Goal: Information Seeking & Learning: Learn about a topic

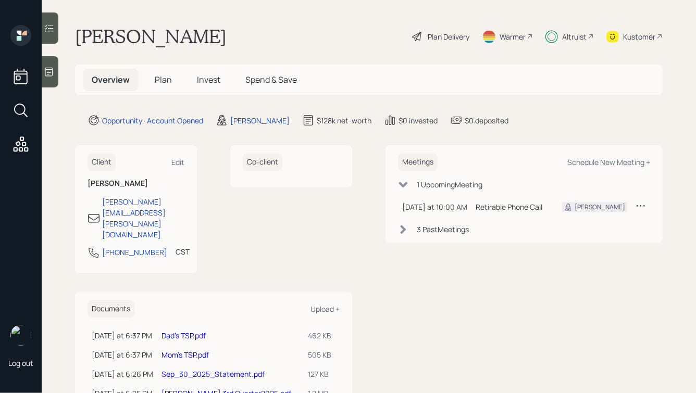
click at [570, 35] on div "Altruist" at bounding box center [574, 36] width 24 height 11
click at [204, 78] on span "Invest" at bounding box center [208, 79] width 23 height 11
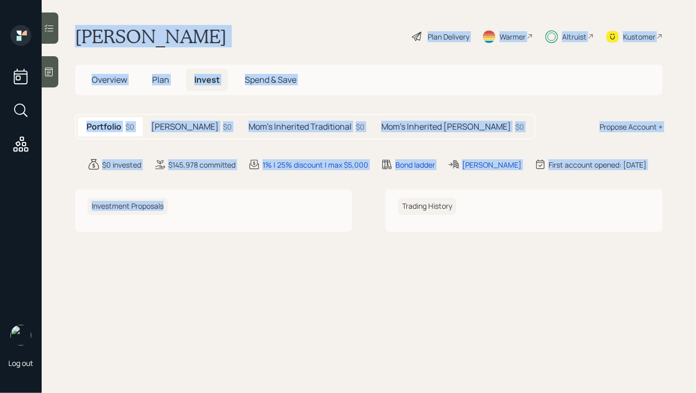
drag, startPoint x: 77, startPoint y: 38, endPoint x: 339, endPoint y: 252, distance: 338.7
click at [339, 252] on main "John Dial Plan Delivery Warmer Altruist Kustomer Overview Plan Invest Spend & S…" at bounding box center [369, 196] width 654 height 393
drag, startPoint x: 513, startPoint y: 241, endPoint x: 230, endPoint y: -10, distance: 378.2
click at [230, 0] on html "Log out John Dial Plan Delivery Warmer Altruist Kustomer Overview Plan Invest S…" at bounding box center [348, 196] width 696 height 393
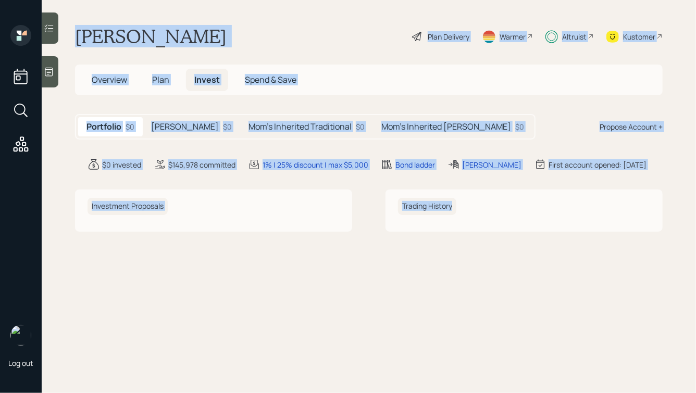
click at [240, 34] on div "John Dial Plan Delivery Warmer Altruist Kustomer" at bounding box center [369, 36] width 588 height 23
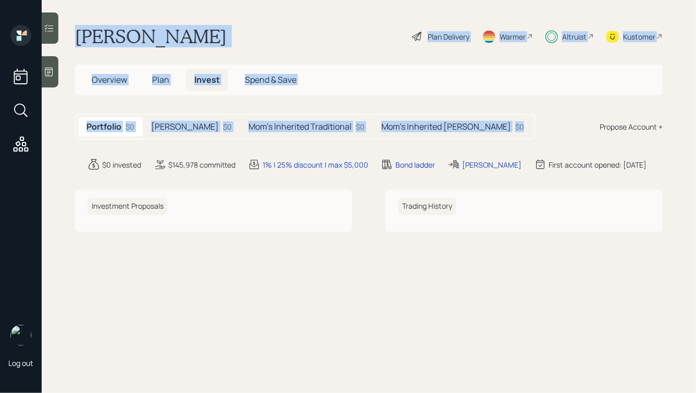
drag, startPoint x: 502, startPoint y: 125, endPoint x: 211, endPoint y: -54, distance: 341.2
click at [211, 0] on html "Log out John Dial Plan Delivery Warmer Altruist Kustomer Overview Plan Invest S…" at bounding box center [348, 196] width 696 height 393
click at [200, 10] on main "John Dial Plan Delivery Warmer Altruist Kustomer Overview Plan Invest Spend & S…" at bounding box center [369, 196] width 654 height 393
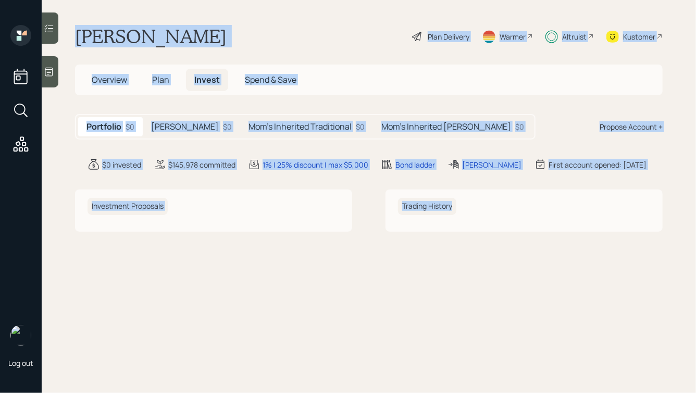
drag, startPoint x: 68, startPoint y: 29, endPoint x: 414, endPoint y: 304, distance: 441.5
click at [414, 304] on main "John Dial Plan Delivery Warmer Altruist Kustomer Overview Plan Invest Spend & S…" at bounding box center [369, 196] width 654 height 393
click at [477, 243] on main "John Dial Plan Delivery Warmer Altruist Kustomer Overview Plan Invest Spend & S…" at bounding box center [369, 196] width 654 height 393
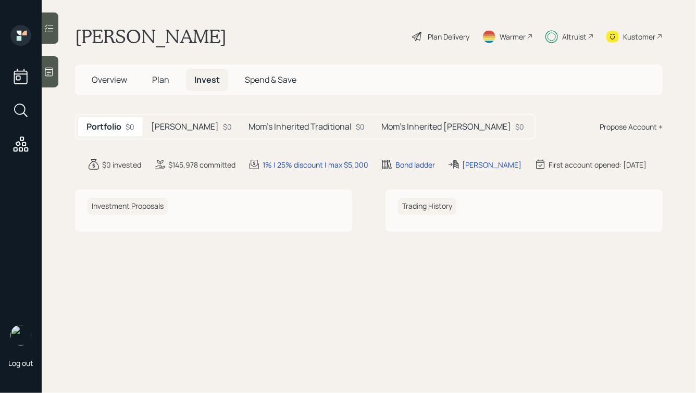
click at [560, 39] on div "Altruist" at bounding box center [569, 36] width 48 height 23
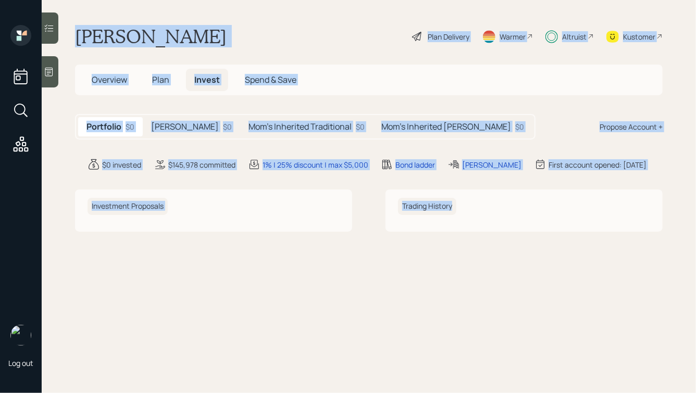
drag, startPoint x: 76, startPoint y: 23, endPoint x: 442, endPoint y: 303, distance: 461.1
click at [442, 303] on main "John Dial Plan Delivery Warmer Altruist Kustomer Overview Plan Invest Spend & S…" at bounding box center [369, 196] width 654 height 393
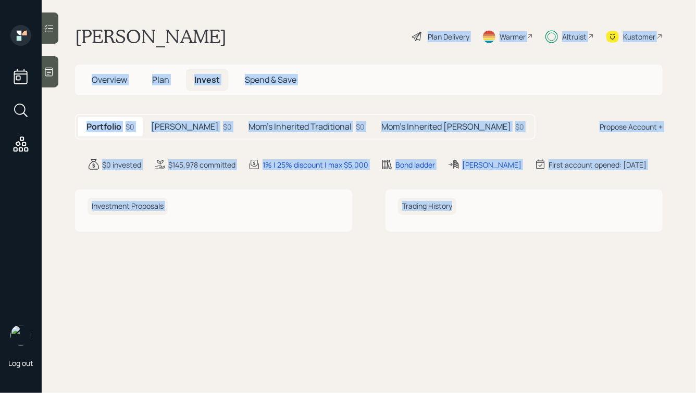
drag, startPoint x: 495, startPoint y: 251, endPoint x: 246, endPoint y: 7, distance: 348.8
click at [247, 7] on main "John Dial Plan Delivery Warmer Altruist Kustomer Overview Plan Invest Spend & S…" at bounding box center [369, 196] width 654 height 393
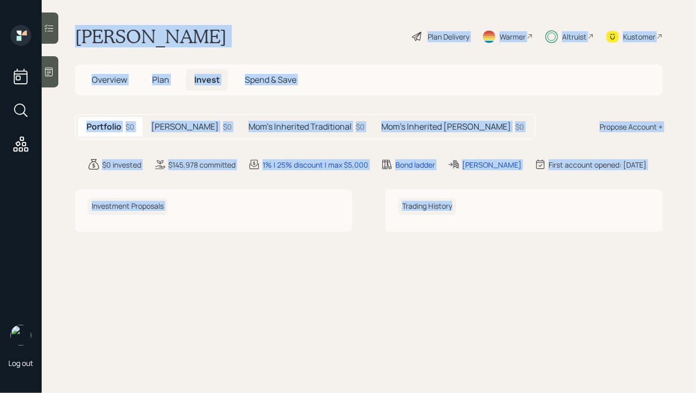
click at [246, 7] on main "John Dial Plan Delivery Warmer Altruist Kustomer Overview Plan Invest Spend & S…" at bounding box center [369, 196] width 654 height 393
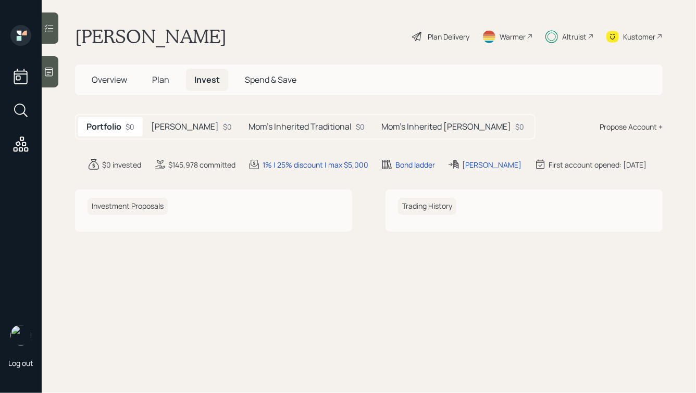
click at [117, 79] on span "Overview" at bounding box center [109, 79] width 35 height 11
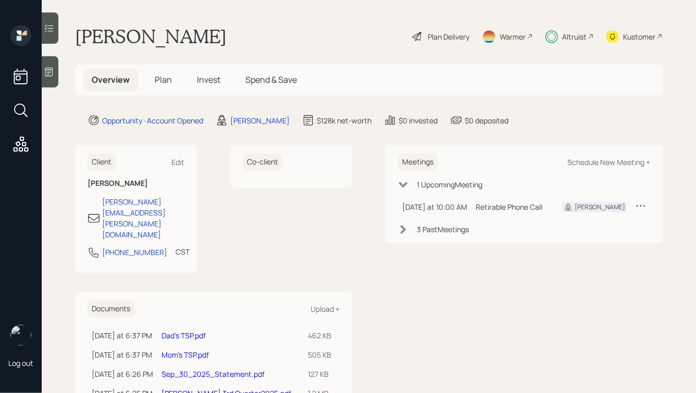
click at [195, 79] on h5 "Invest" at bounding box center [209, 80] width 40 height 22
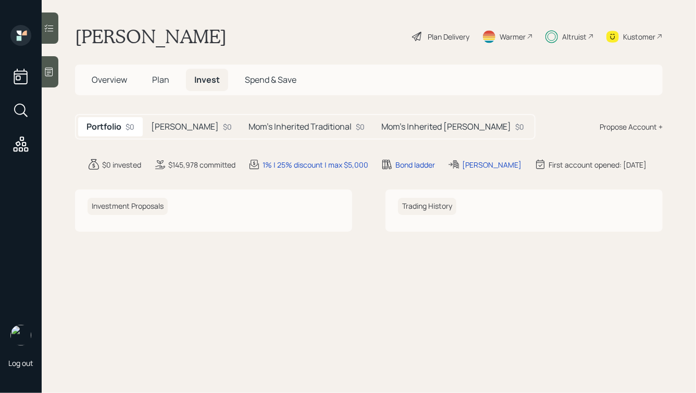
click at [180, 123] on h5 "Roth IRA" at bounding box center [185, 127] width 68 height 10
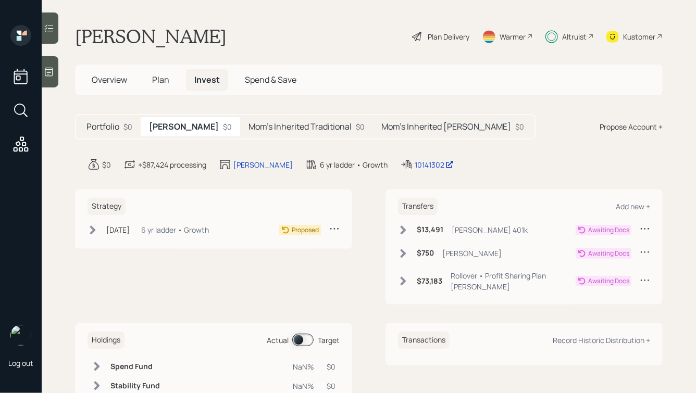
click at [114, 127] on h5 "Portfolio" at bounding box center [102, 127] width 33 height 10
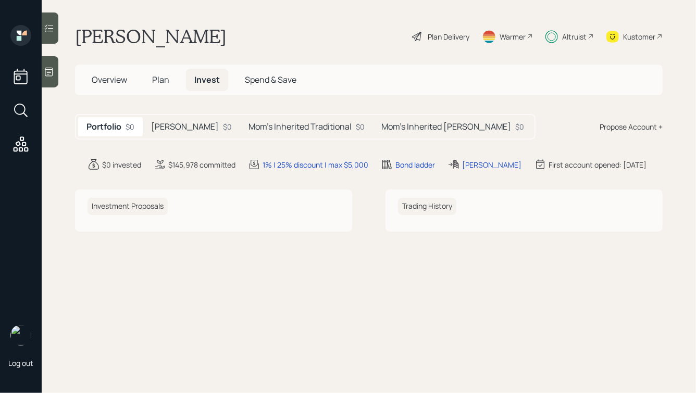
click at [435, 41] on div "Plan Delivery" at bounding box center [449, 36] width 42 height 11
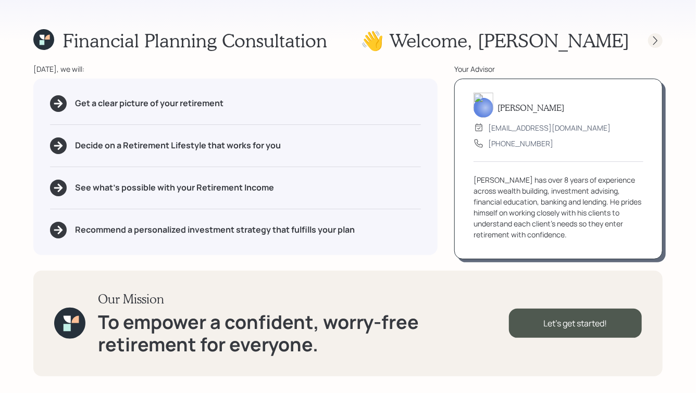
click at [653, 41] on icon at bounding box center [655, 40] width 10 height 10
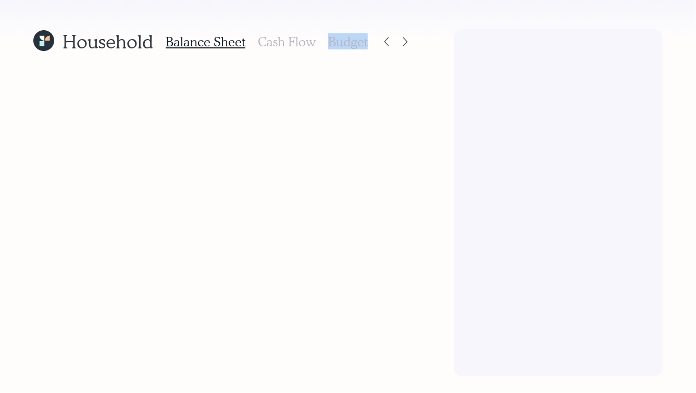
click at [653, 41] on div at bounding box center [558, 202] width 208 height 347
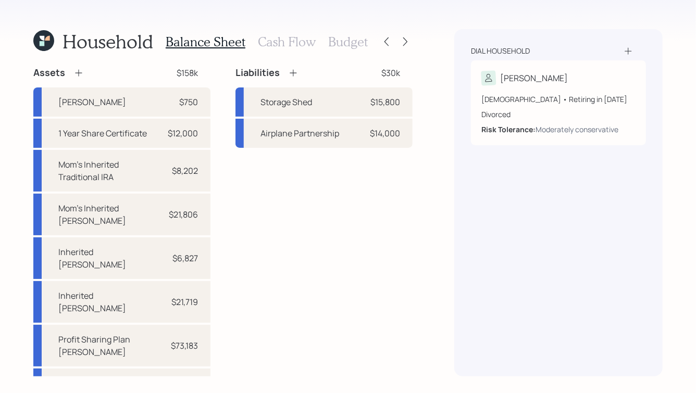
click at [653, 41] on div "Dial household John 61 years old • Retiring in January 2026 Divorced Risk Toler…" at bounding box center [558, 202] width 208 height 347
click at [408, 48] on div at bounding box center [405, 41] width 15 height 15
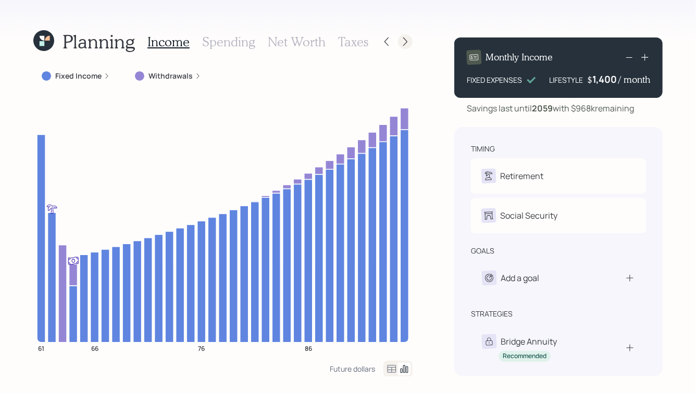
click at [405, 42] on icon at bounding box center [405, 41] width 10 height 10
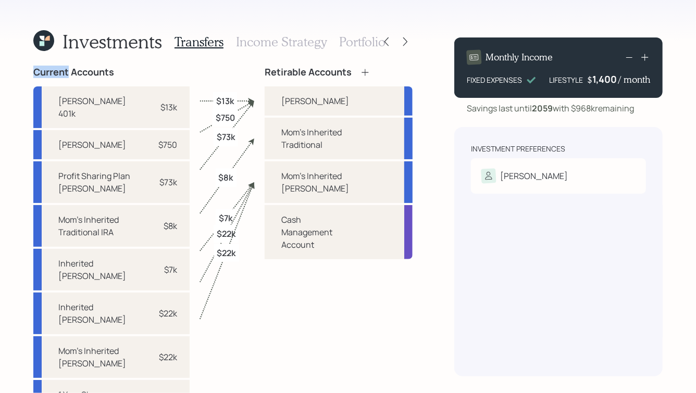
click at [405, 42] on icon at bounding box center [405, 41] width 10 height 10
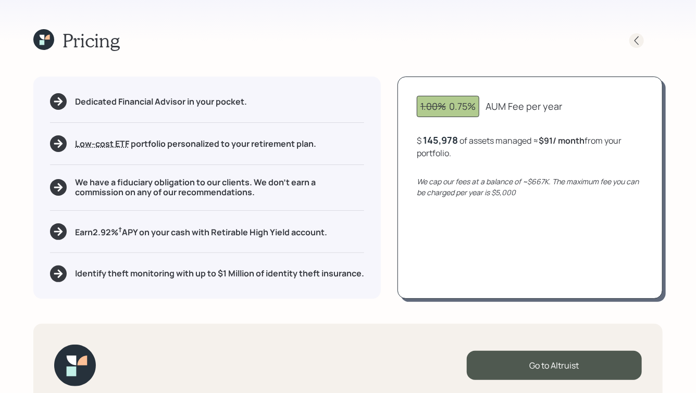
click at [639, 43] on icon at bounding box center [636, 40] width 10 height 10
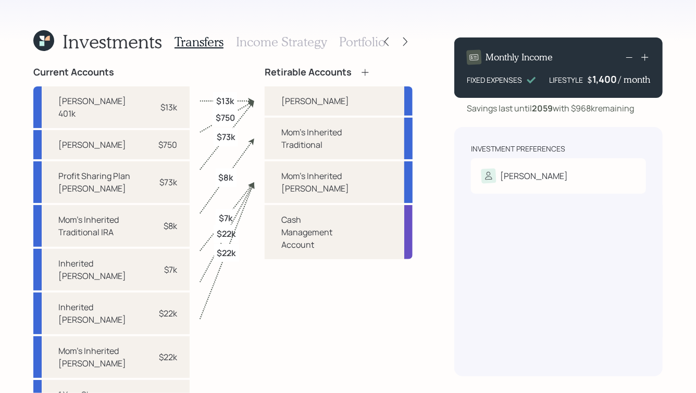
click at [38, 44] on icon at bounding box center [43, 40] width 21 height 21
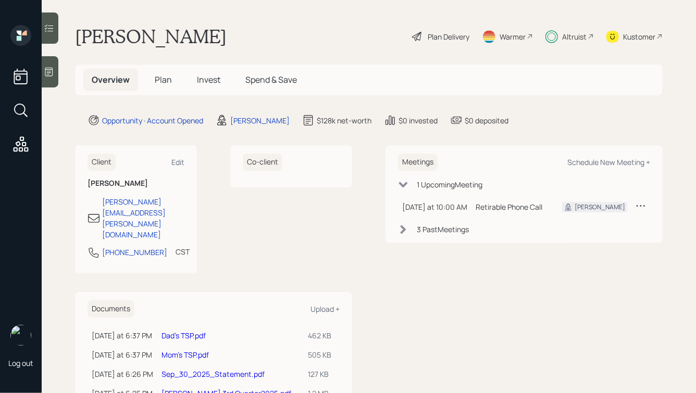
scroll to position [12, 0]
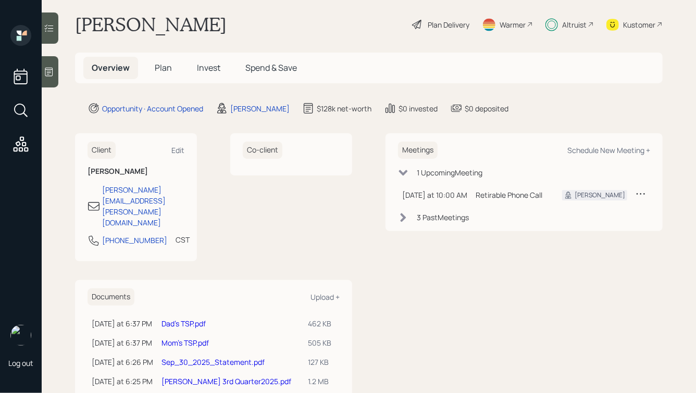
click at [385, 25] on div "John Dial Plan Delivery Warmer Altruist Kustomer" at bounding box center [369, 24] width 588 height 23
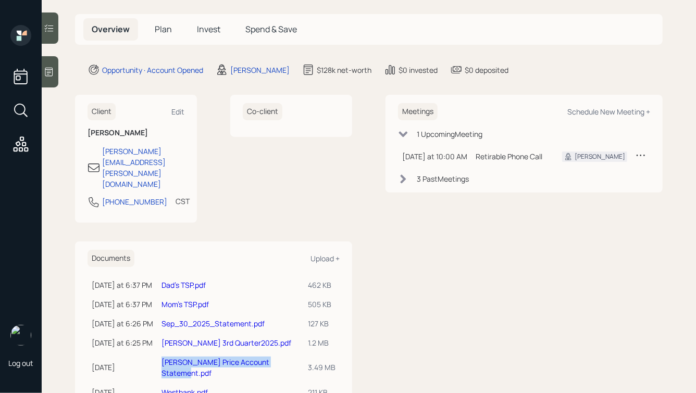
scroll to position [47, 0]
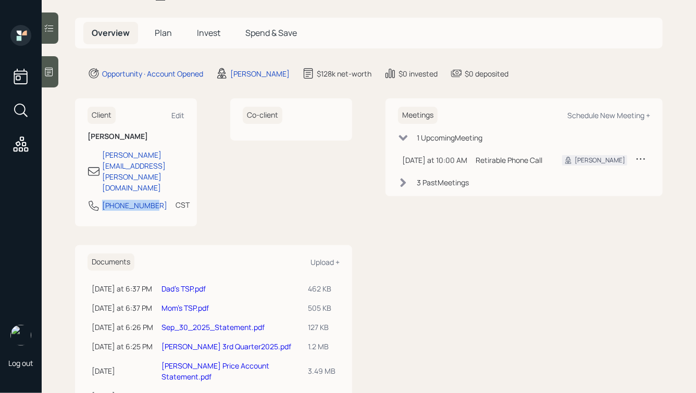
drag, startPoint x: 151, startPoint y: 175, endPoint x: 100, endPoint y: 175, distance: 51.1
click at [100, 200] on div "228-243-9020 CST Currently 10:22 AM" at bounding box center [136, 209] width 97 height 19
copy div "228-243-9020"
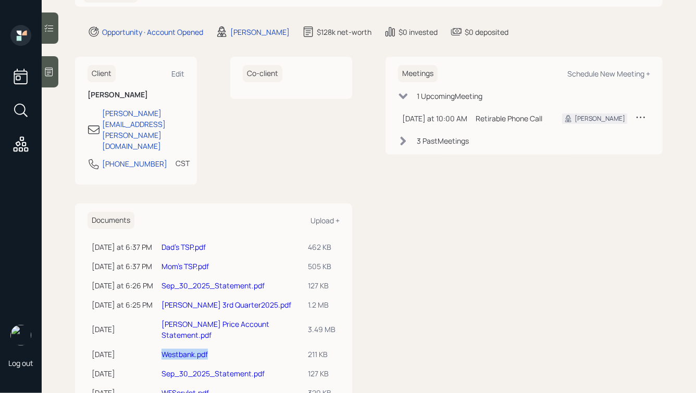
scroll to position [0, 0]
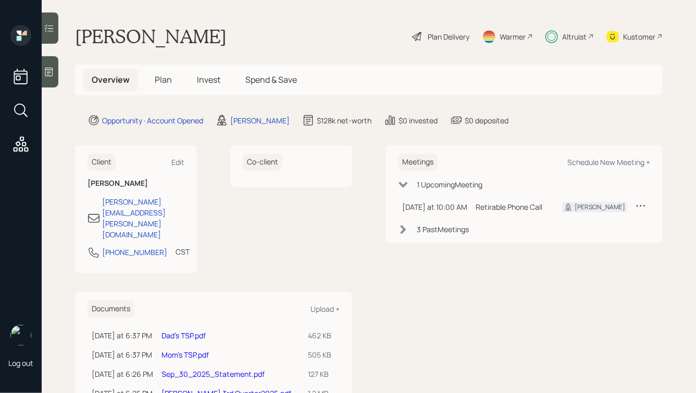
click at [571, 37] on div "Altruist" at bounding box center [574, 36] width 24 height 11
